Goal: Transaction & Acquisition: Obtain resource

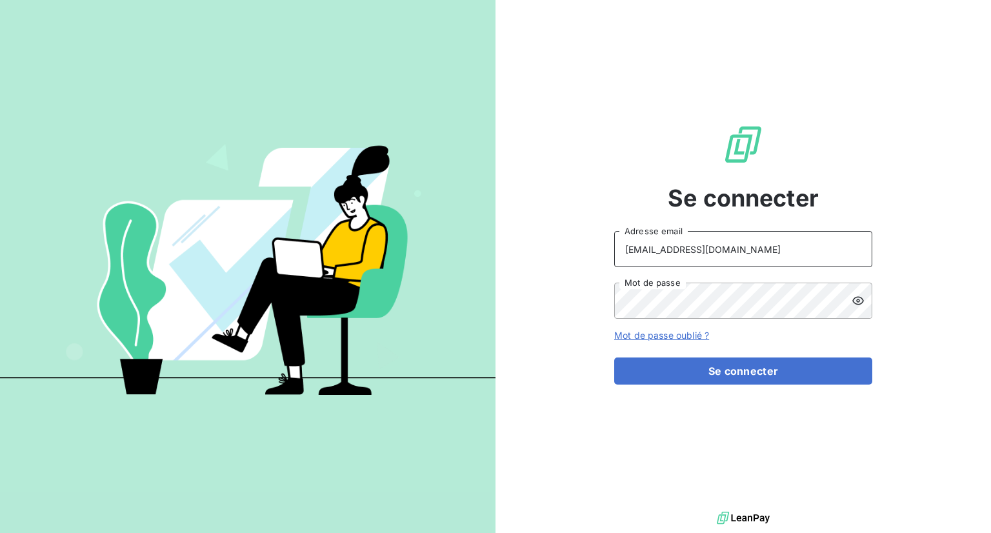
click at [725, 241] on input "[EMAIL_ADDRESS][DOMAIN_NAME]" at bounding box center [743, 249] width 258 height 36
type input "[PERSON_NAME][EMAIL_ADDRESS][DOMAIN_NAME]"
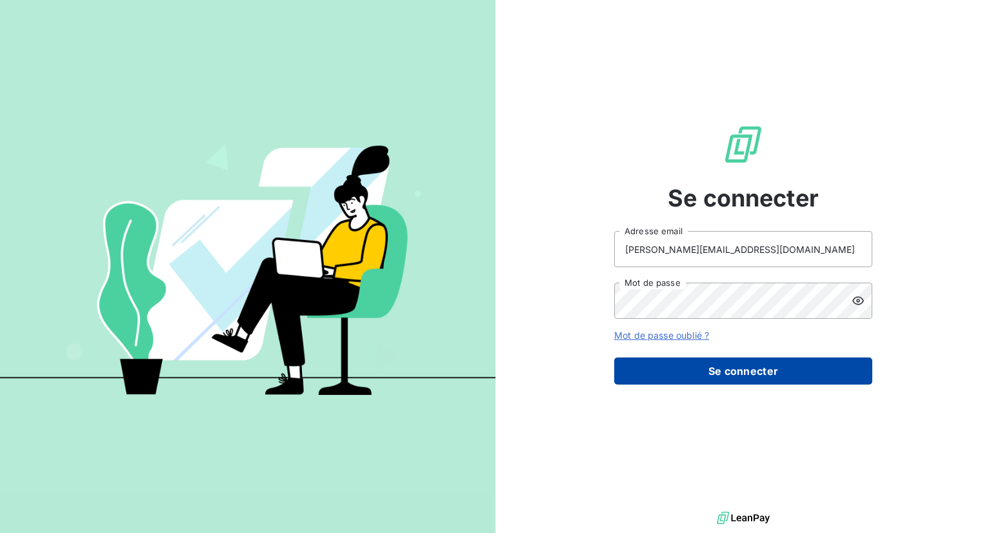
click at [725, 372] on button "Se connecter" at bounding box center [743, 371] width 258 height 27
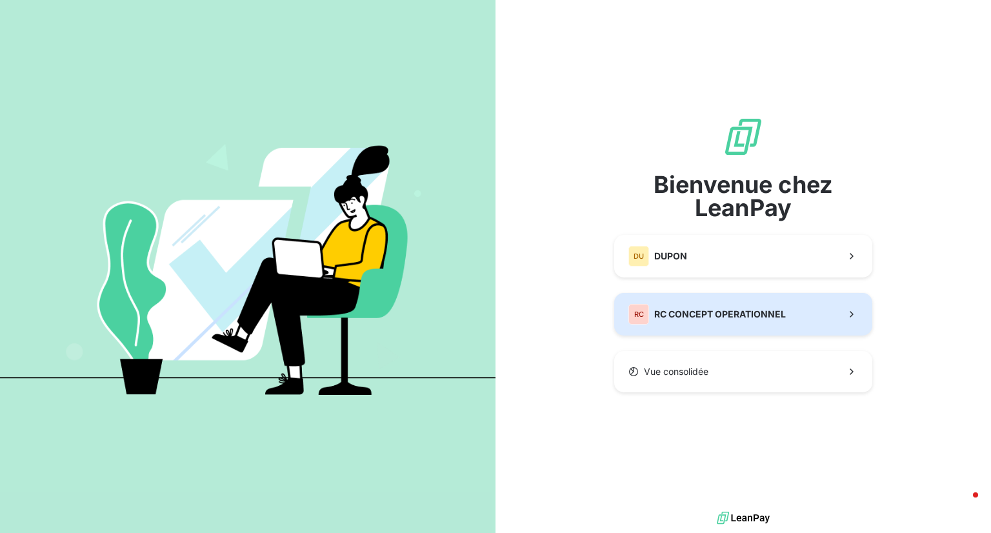
click at [728, 320] on span "RC CONCEPT OPERATIONNEL" at bounding box center [720, 314] width 132 height 13
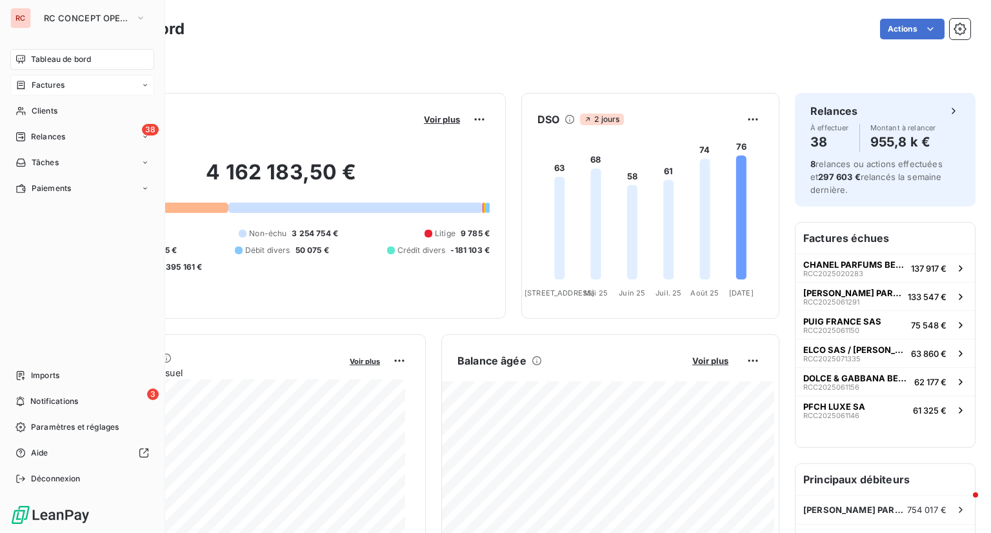
click at [74, 85] on div "Factures" at bounding box center [82, 85] width 144 height 21
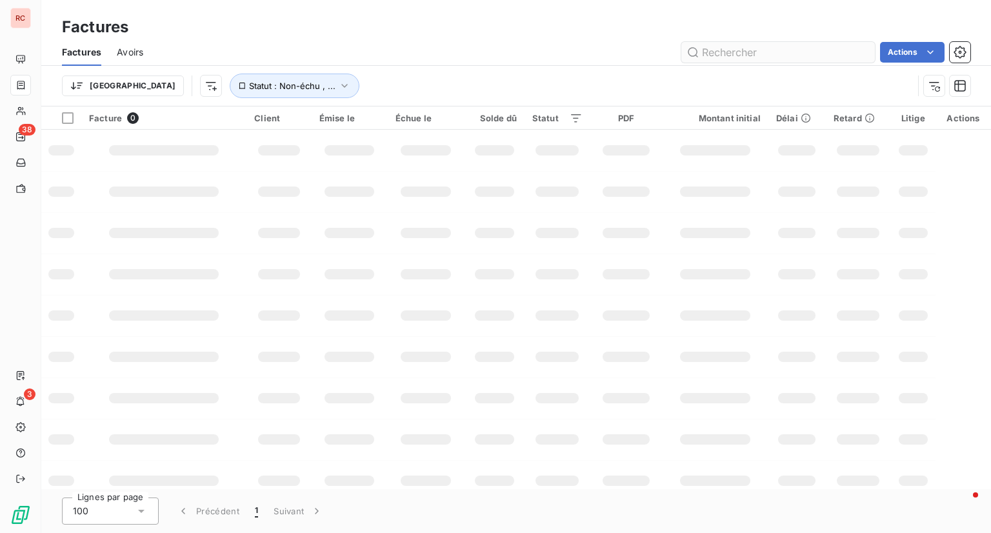
click at [769, 50] on input "text" at bounding box center [779, 52] width 194 height 21
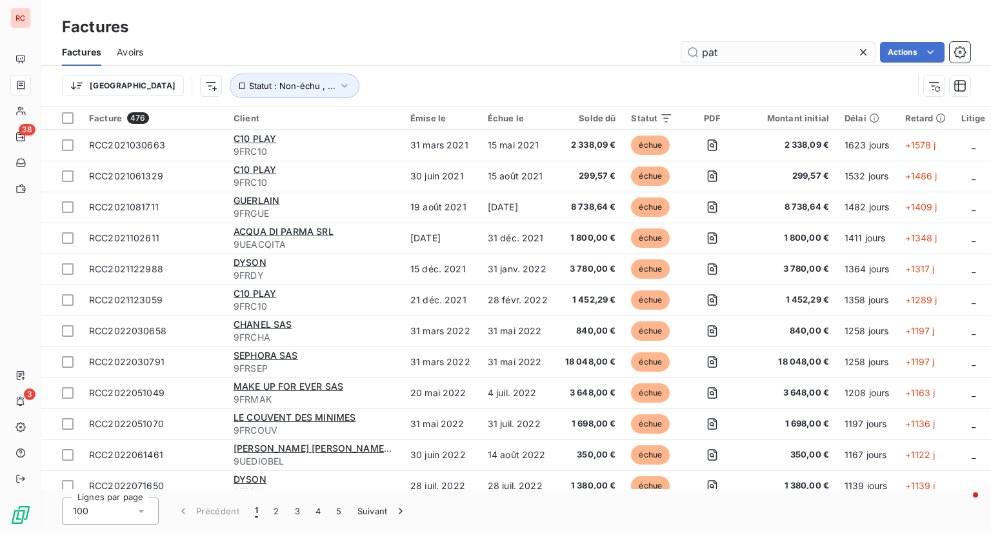
type input "pat"
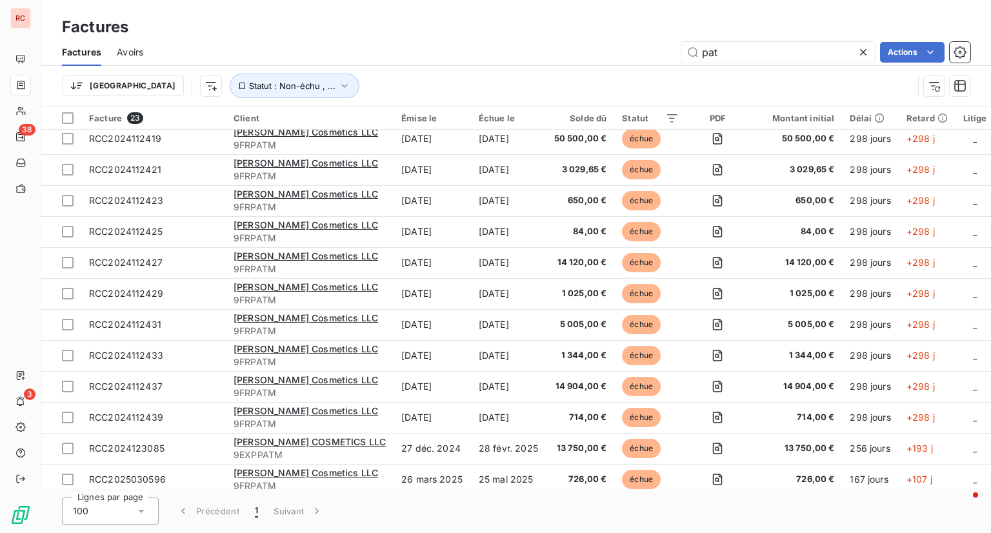
scroll to position [286, 0]
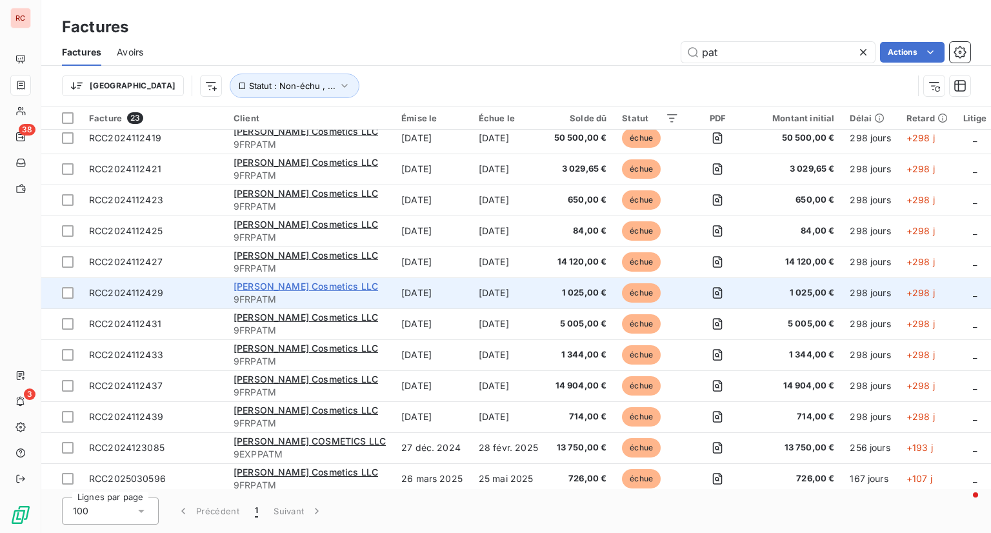
click at [310, 283] on span "[PERSON_NAME] Cosmetics LLC" at bounding box center [306, 286] width 145 height 11
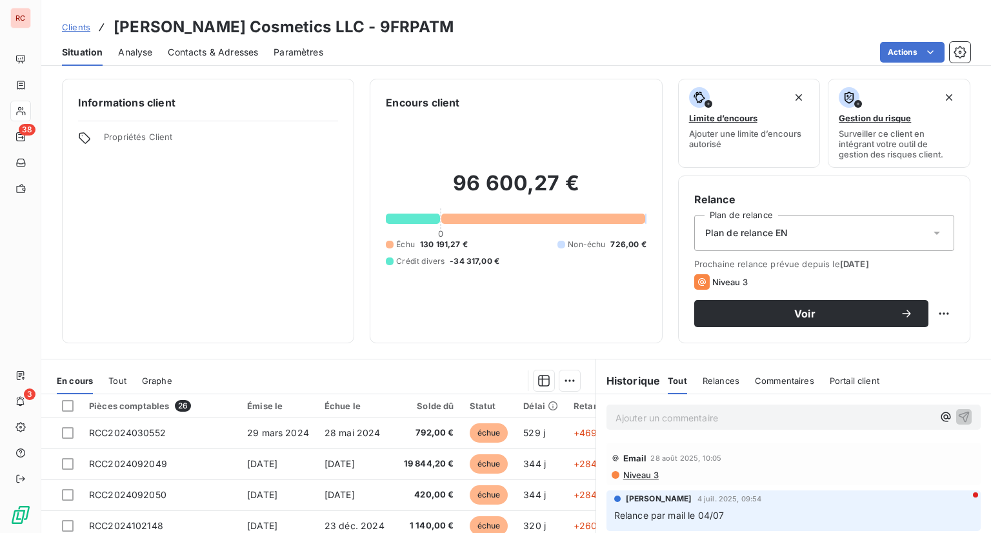
scroll to position [148, 0]
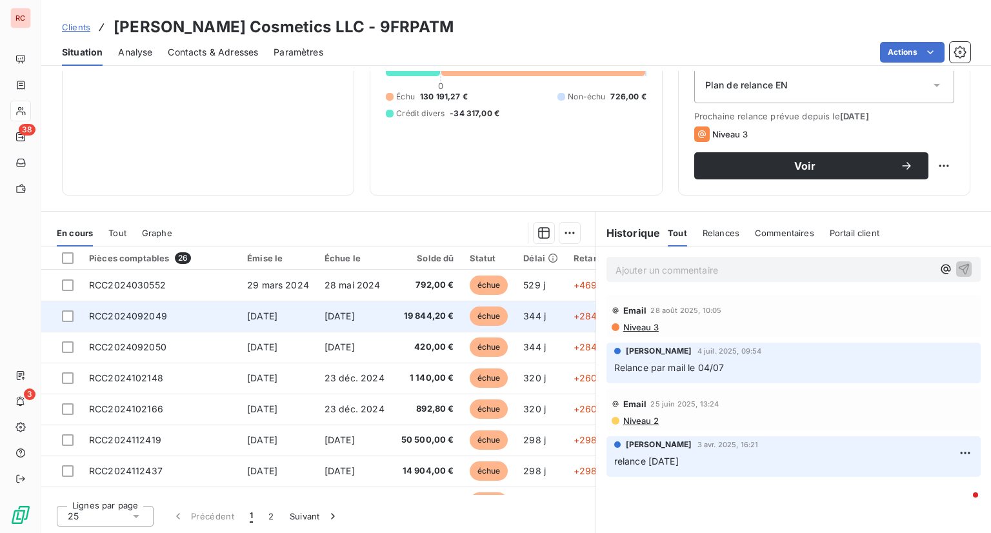
click at [292, 323] on td "[DATE]" at bounding box center [277, 316] width 77 height 31
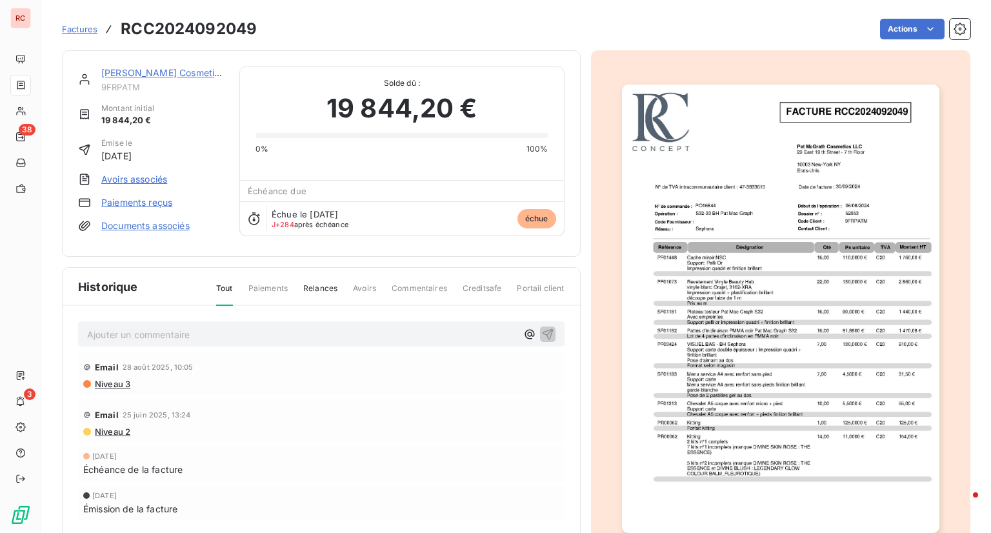
click at [738, 230] on img "button" at bounding box center [781, 309] width 318 height 449
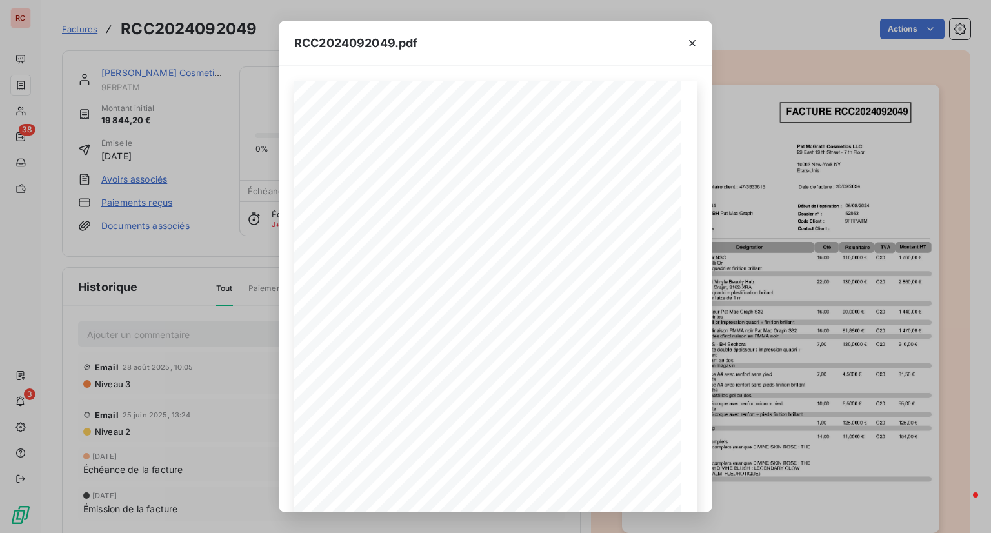
click at [805, 199] on div "RCC2024092049.pdf [PERSON_NAME] Cosmetics LLC [STREET_ADDRESS] Date de facture …" at bounding box center [495, 266] width 991 height 533
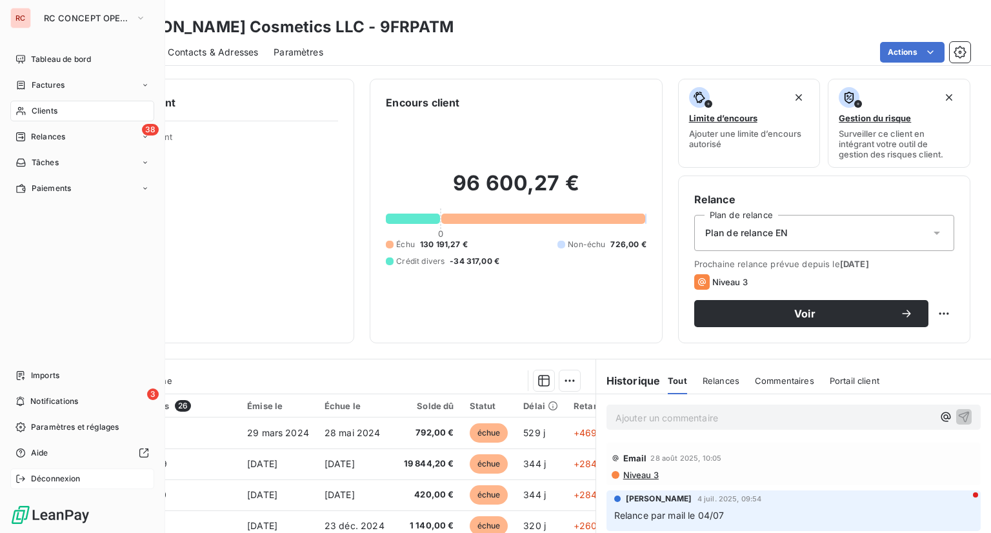
click at [37, 478] on span "Déconnexion" at bounding box center [56, 479] width 50 height 12
